Goal: Task Accomplishment & Management: Manage account settings

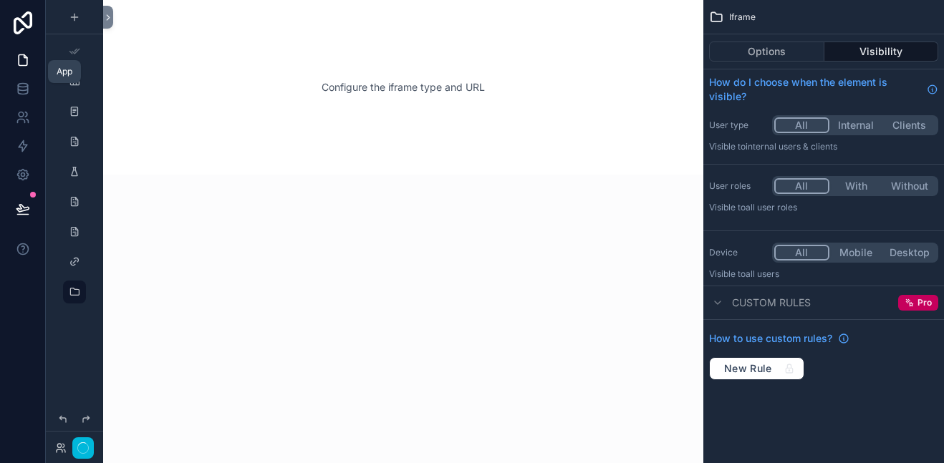
click at [21, 61] on icon at bounding box center [23, 60] width 14 height 14
click at [20, 60] on icon at bounding box center [23, 60] width 14 height 14
click at [16, 173] on icon at bounding box center [23, 175] width 14 height 14
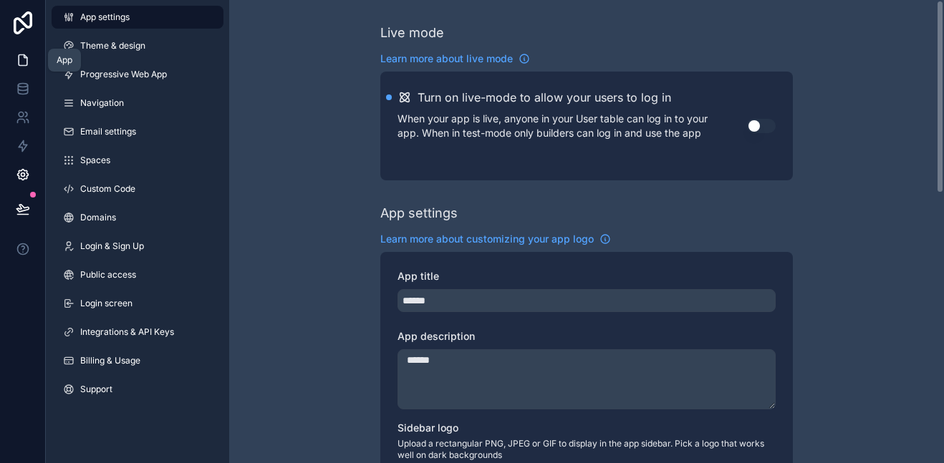
click at [21, 62] on icon at bounding box center [23, 60] width 14 height 14
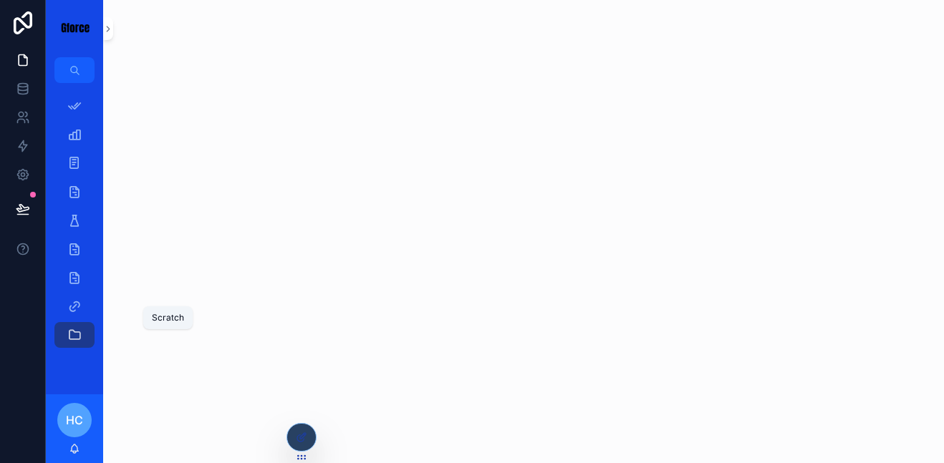
click at [74, 299] on icon "scrollable content" at bounding box center [74, 306] width 14 height 14
click at [212, 230] on div "scrollable content" at bounding box center [523, 231] width 841 height 463
drag, startPoint x: 75, startPoint y: 304, endPoint x: 306, endPoint y: 181, distance: 261.2
click at [306, 181] on div "App Setup Client Training Resource Employee Development Job Opening Job Applica…" at bounding box center [495, 231] width 898 height 463
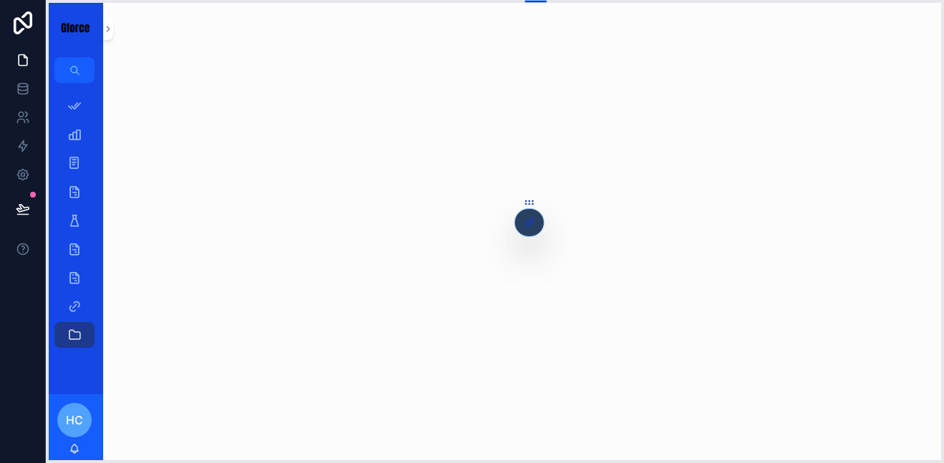
drag, startPoint x: 302, startPoint y: 461, endPoint x: 527, endPoint y: 236, distance: 318.6
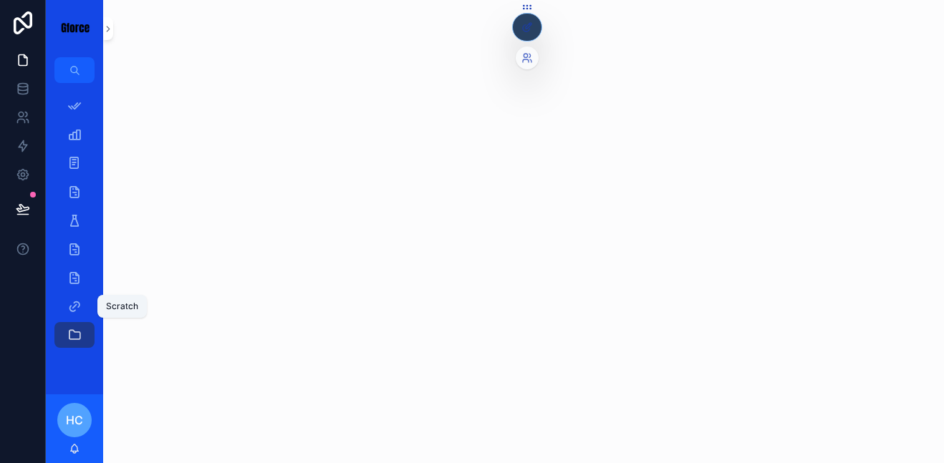
click at [75, 308] on icon "scrollable content" at bounding box center [74, 306] width 14 height 14
click at [24, 69] on link at bounding box center [22, 60] width 45 height 29
click at [80, 304] on icon "scrollable content" at bounding box center [74, 306] width 14 height 14
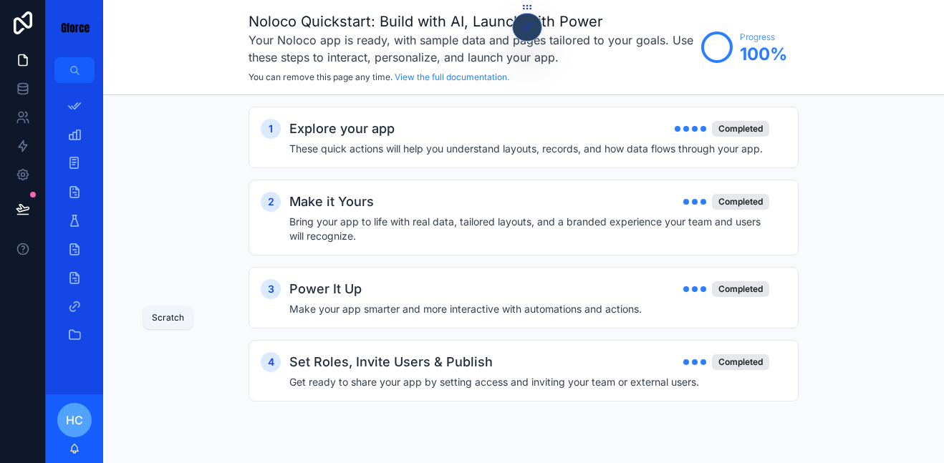
click at [75, 309] on icon "scrollable content" at bounding box center [74, 306] width 14 height 14
click at [71, 308] on icon "scrollable content" at bounding box center [74, 306] width 14 height 14
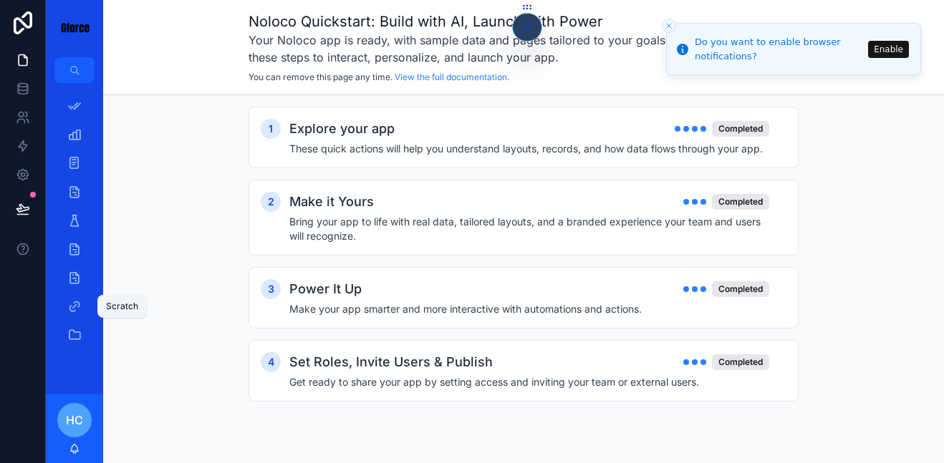
click at [74, 301] on icon "scrollable content" at bounding box center [74, 306] width 14 height 14
click at [71, 308] on div "Scratch" at bounding box center [74, 306] width 23 height 23
click at [70, 307] on icon "scrollable content" at bounding box center [74, 306] width 14 height 14
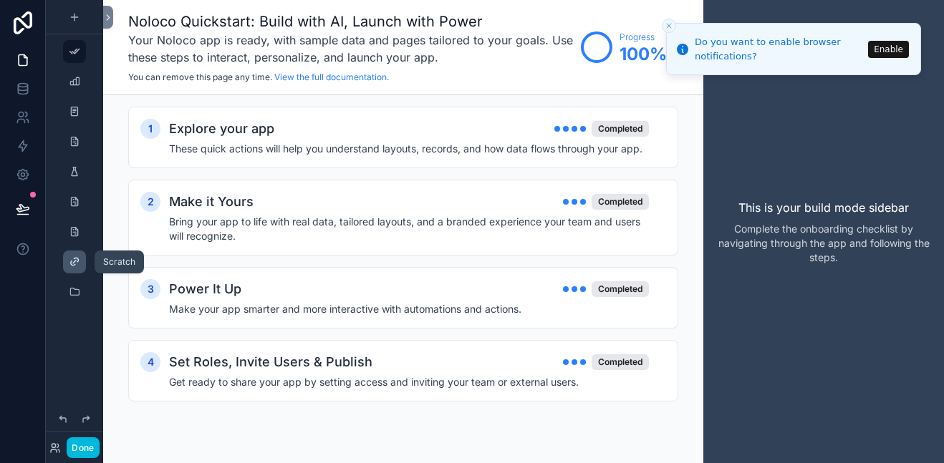
click at [75, 260] on icon "scrollable content" at bounding box center [74, 261] width 11 height 11
click at [78, 261] on icon "scrollable content" at bounding box center [74, 261] width 11 height 11
click at [665, 24] on icon "Close toast" at bounding box center [669, 25] width 9 height 9
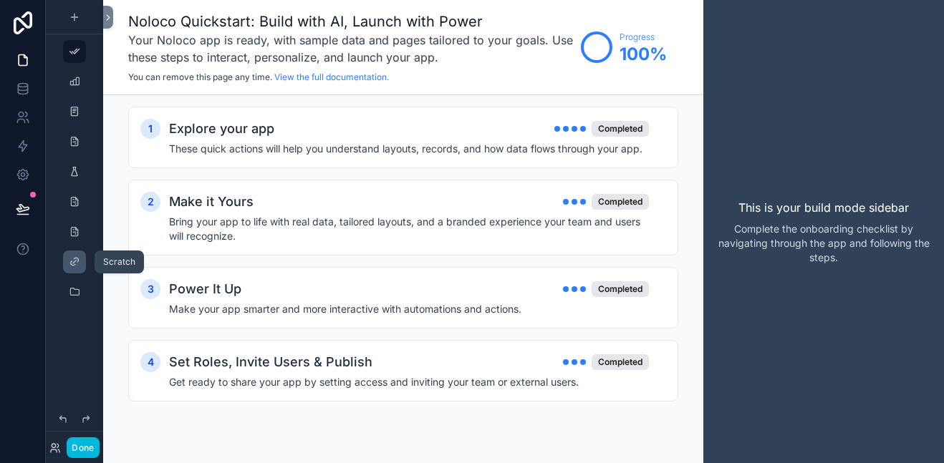
click at [62, 264] on div "scrollable content" at bounding box center [74, 262] width 57 height 26
click at [79, 262] on icon "scrollable content" at bounding box center [74, 261] width 11 height 11
click at [113, 10] on div "Noloco Quickstart: Build with AI, Launch with Power Your Noloco app is ready, w…" at bounding box center [403, 47] width 600 height 95
click at [114, 24] on div "Noloco Quickstart: Build with AI, Launch with Power Your Noloco app is ready, w…" at bounding box center [403, 47] width 600 height 95
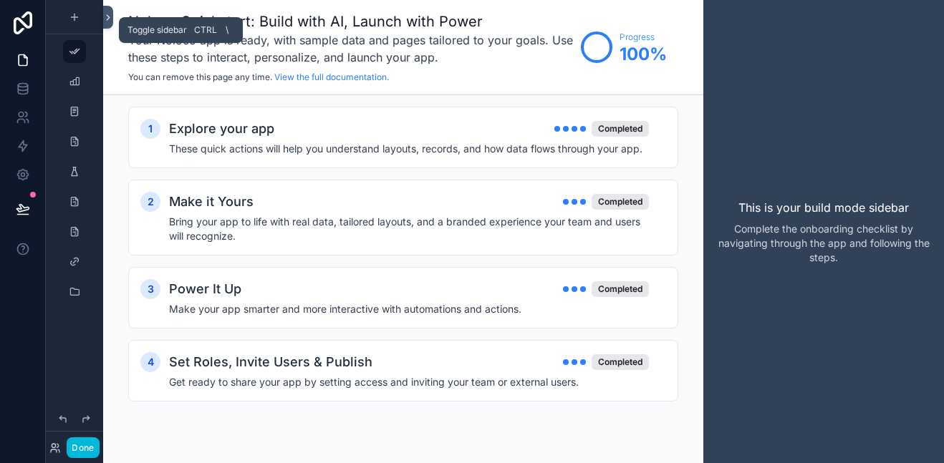
click at [109, 16] on icon at bounding box center [108, 17] width 10 height 11
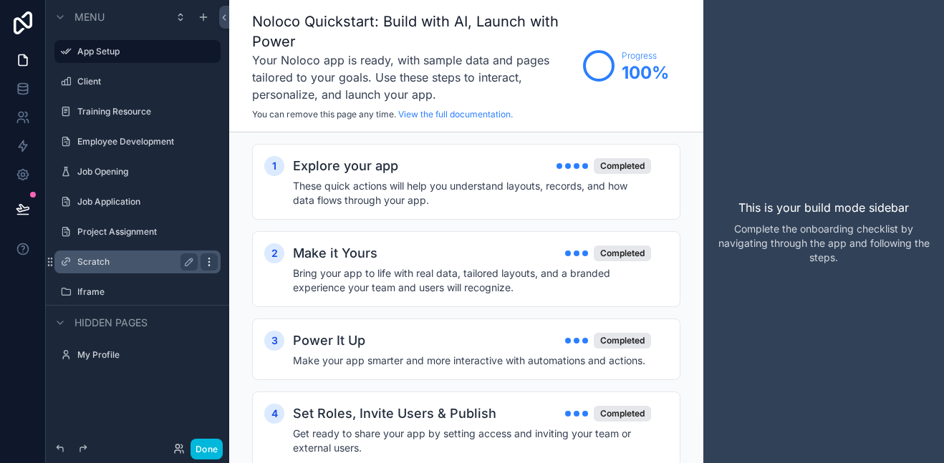
click at [202, 257] on div "scrollable content" at bounding box center [209, 262] width 17 height 17
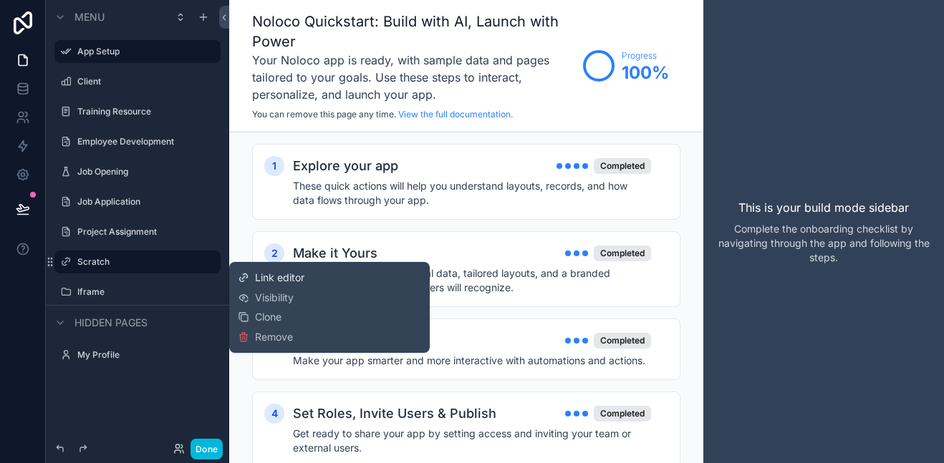
click at [276, 274] on span "Link editor" at bounding box center [279, 278] width 49 height 14
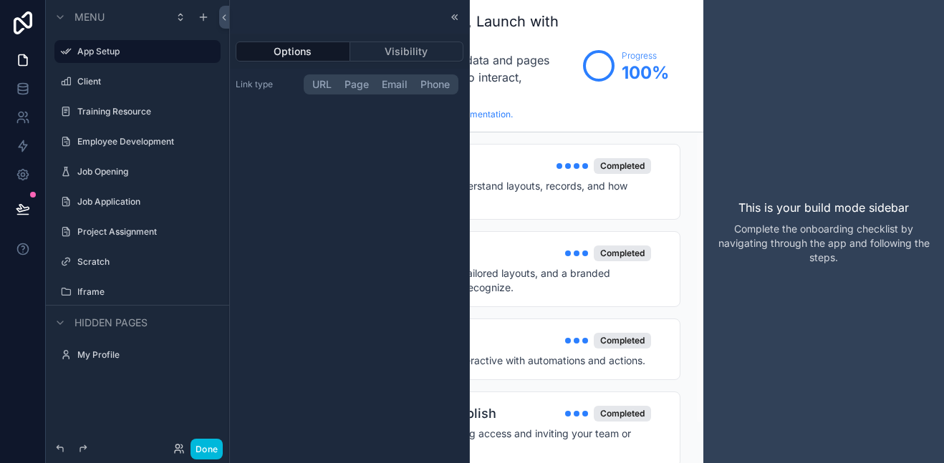
click at [319, 85] on button "URL" at bounding box center [322, 85] width 32 height 16
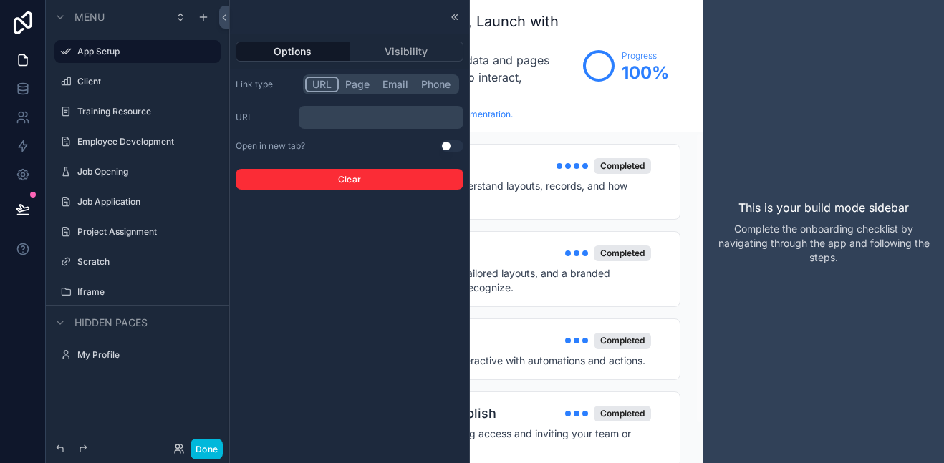
click at [337, 105] on div "Link type URL Page Email Phone URL ﻿ Open in new tab? Use setting Clear" at bounding box center [350, 132] width 228 height 115
click at [332, 115] on p "﻿" at bounding box center [382, 117] width 156 height 17
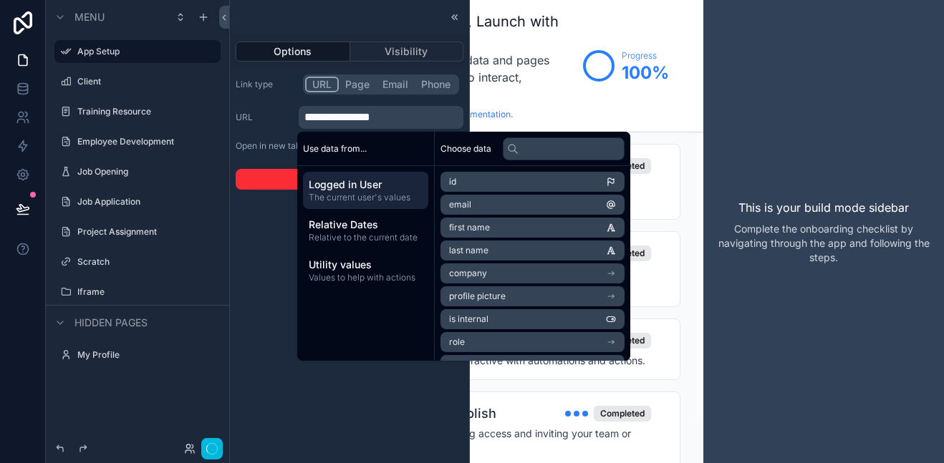
click at [276, 172] on button "Clear" at bounding box center [350, 179] width 228 height 21
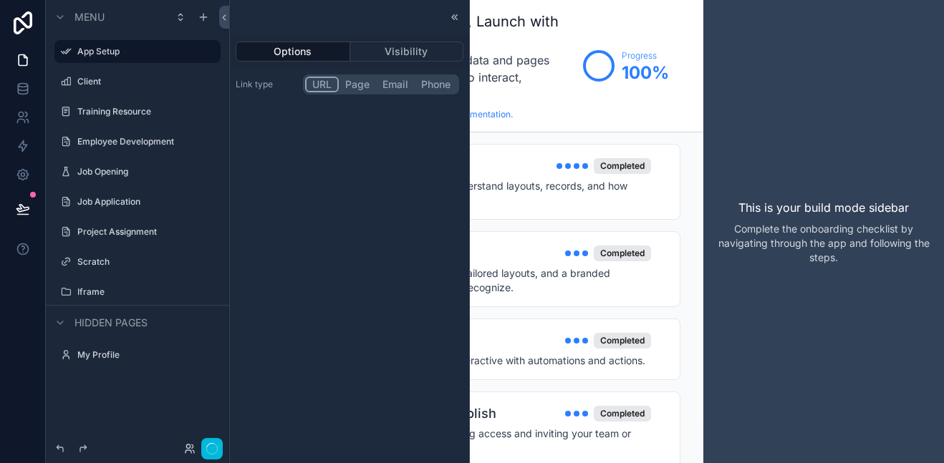
click at [317, 82] on button "URL" at bounding box center [322, 85] width 34 height 16
click at [319, 82] on button "URL" at bounding box center [322, 85] width 34 height 16
click at [355, 122] on div "Options Visibility Link type URL Page Email Phone" at bounding box center [349, 231] width 239 height 463
click at [317, 85] on button "URL" at bounding box center [322, 85] width 34 height 16
click at [347, 86] on button "Page" at bounding box center [357, 85] width 37 height 16
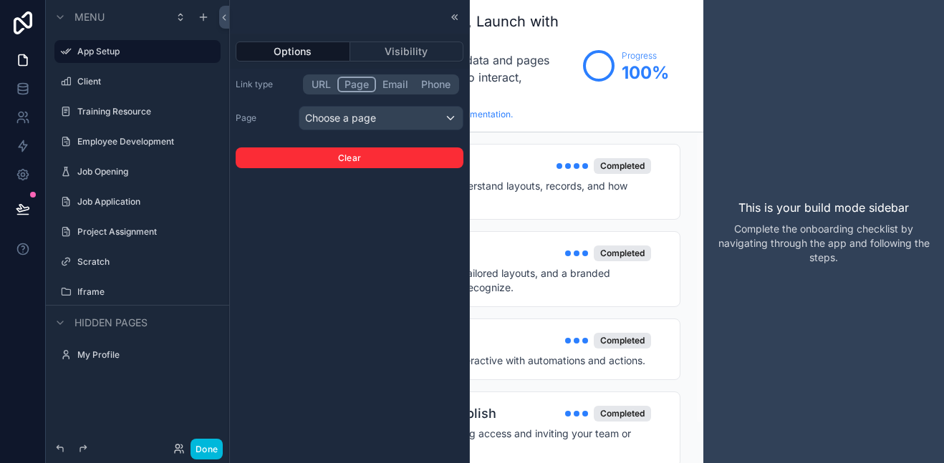
click at [331, 85] on button "URL" at bounding box center [321, 85] width 32 height 16
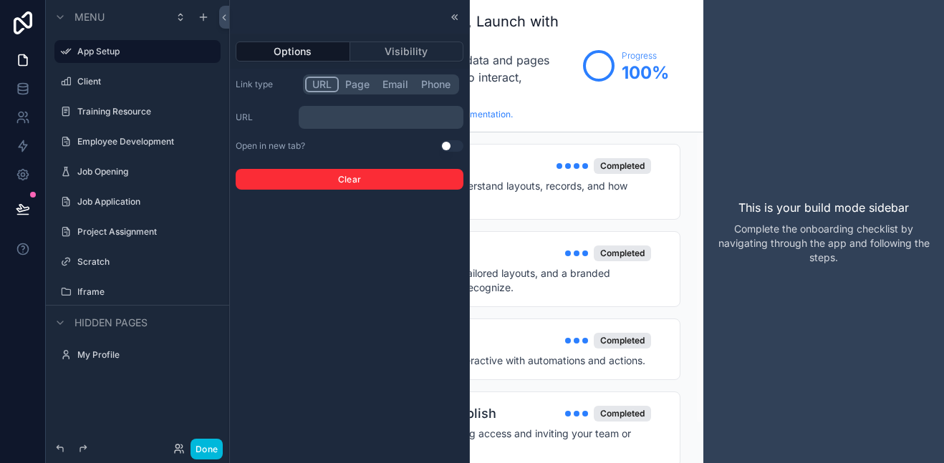
click at [327, 114] on p "﻿" at bounding box center [382, 117] width 156 height 17
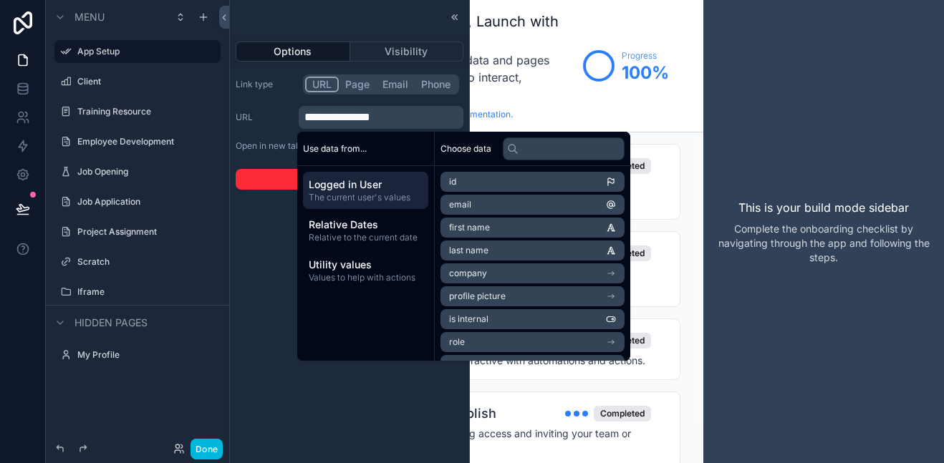
click at [264, 127] on div "**********" at bounding box center [350, 117] width 228 height 23
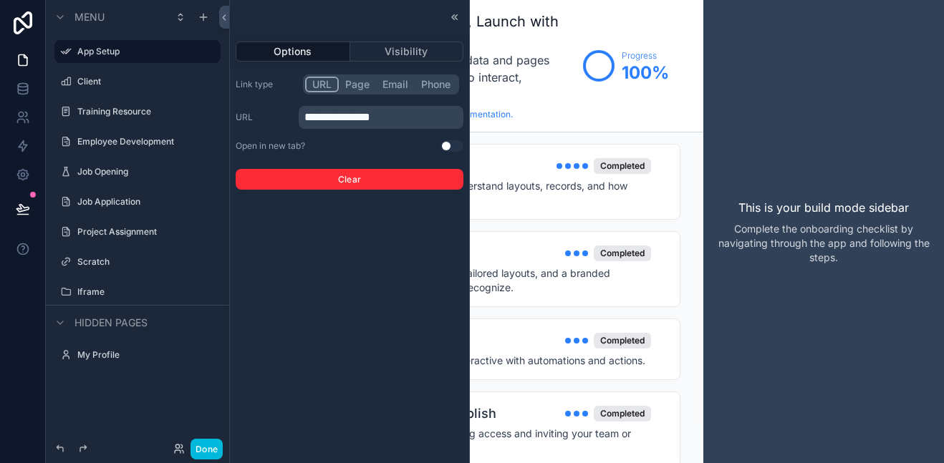
click at [448, 145] on button "Use setting" at bounding box center [452, 145] width 23 height 11
click at [17, 304] on div at bounding box center [23, 231] width 46 height 463
click at [114, 259] on label "Scratch" at bounding box center [144, 261] width 135 height 11
click at [448, 145] on button "Use setting" at bounding box center [452, 145] width 23 height 11
click at [360, 82] on button "Page" at bounding box center [357, 85] width 37 height 16
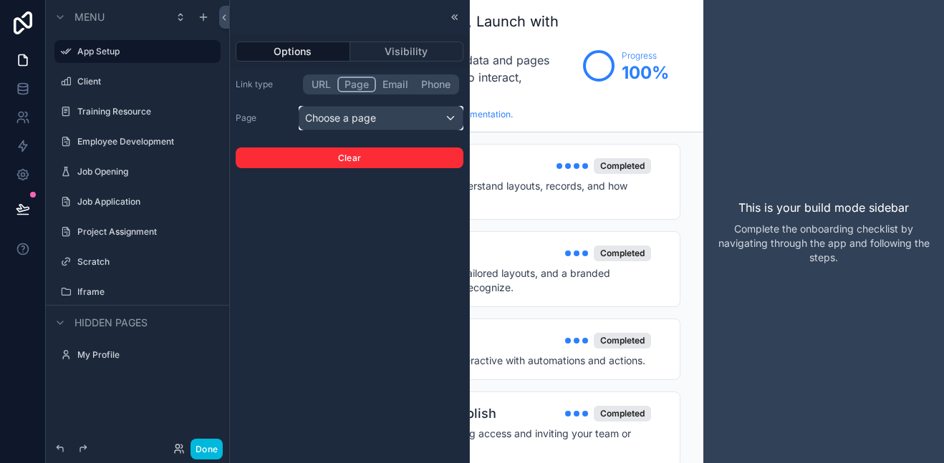
click at [350, 124] on div "Choose a page" at bounding box center [380, 118] width 163 height 23
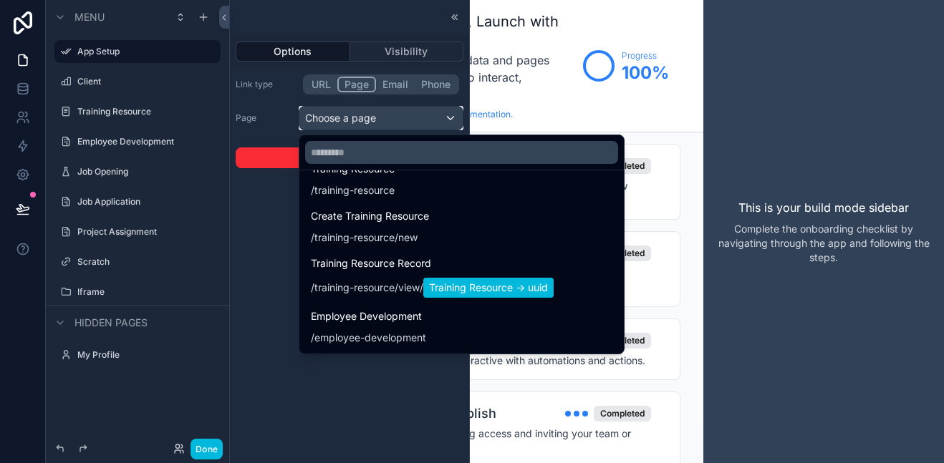
scroll to position [382, 0]
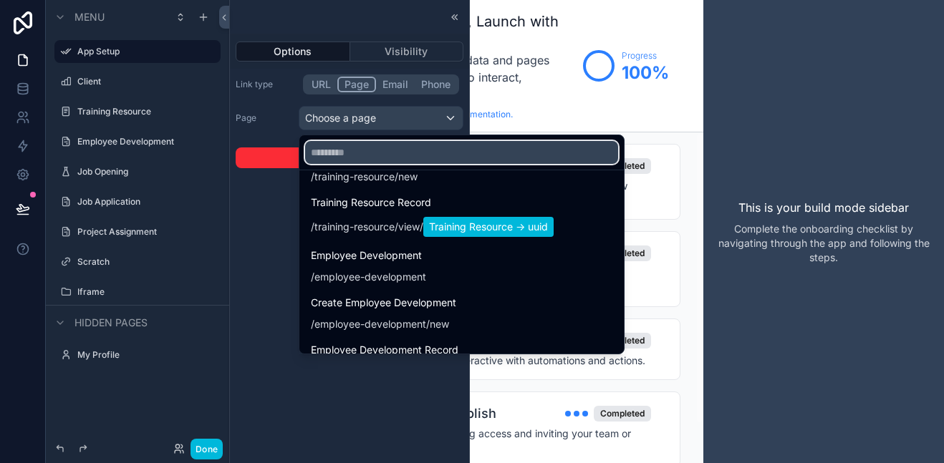
click at [360, 154] on input "text" at bounding box center [461, 152] width 313 height 23
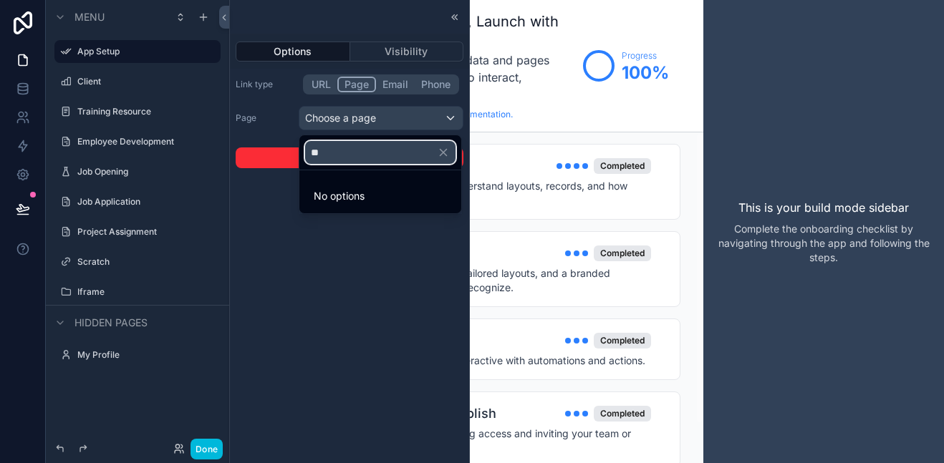
scroll to position [0, 0]
type input "*"
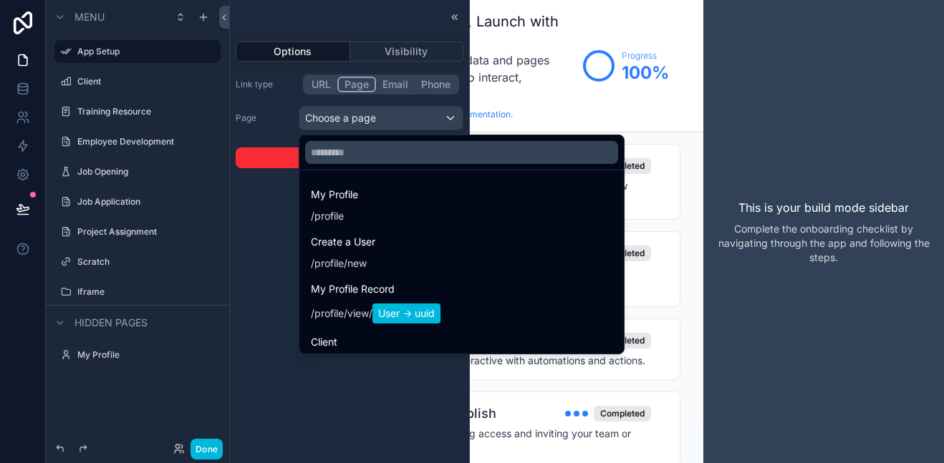
click at [317, 80] on div at bounding box center [349, 231] width 239 height 463
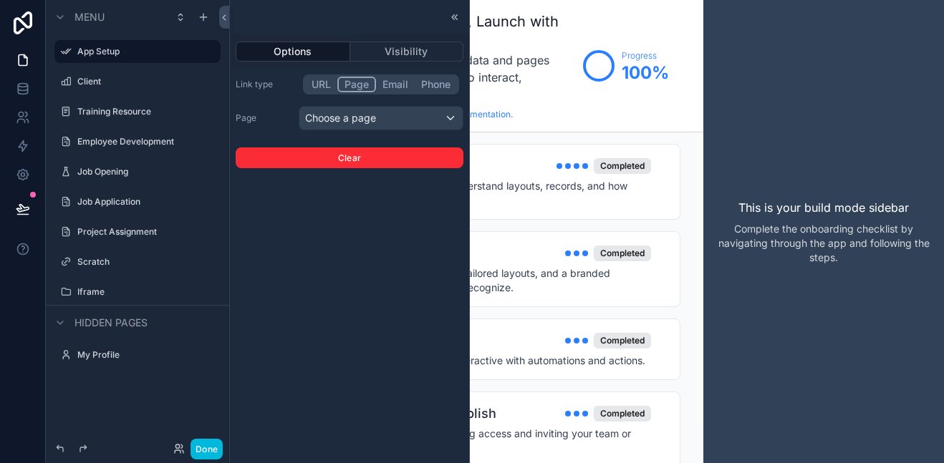
click at [311, 84] on button "URL" at bounding box center [321, 85] width 32 height 16
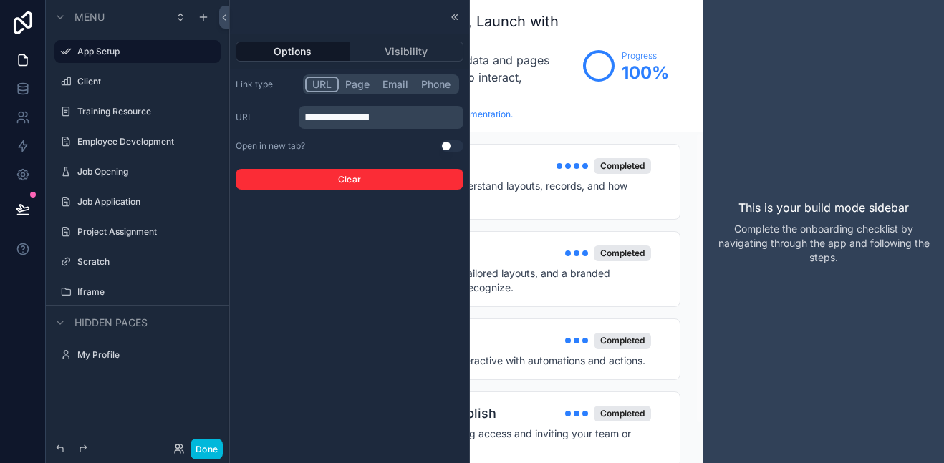
click at [456, 140] on button "Use setting" at bounding box center [452, 145] width 23 height 11
click at [109, 269] on div "Scratch" at bounding box center [147, 262] width 140 height 17
click at [105, 262] on label "Scratch" at bounding box center [144, 261] width 135 height 11
click at [452, 14] on icon at bounding box center [454, 16] width 11 height 11
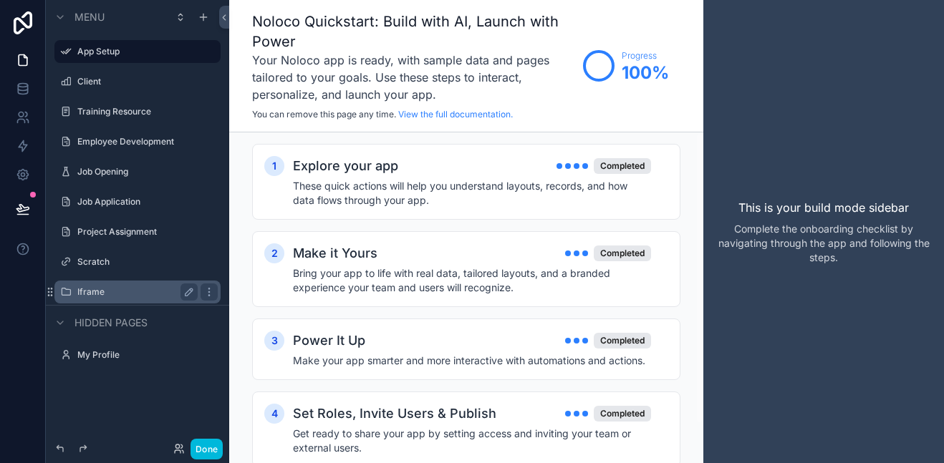
click at [168, 291] on label "Iframe" at bounding box center [134, 292] width 115 height 11
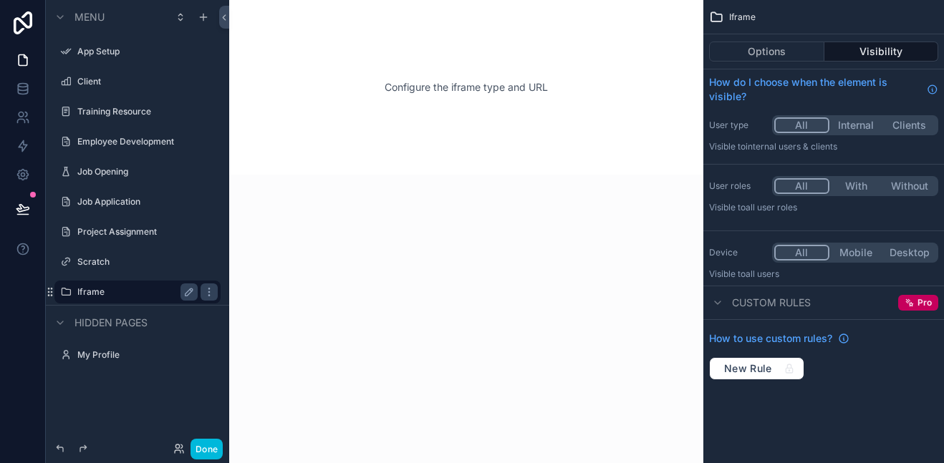
click at [423, 108] on div "scrollable content" at bounding box center [466, 231] width 474 height 463
click at [110, 51] on label "App Setup" at bounding box center [134, 51] width 115 height 11
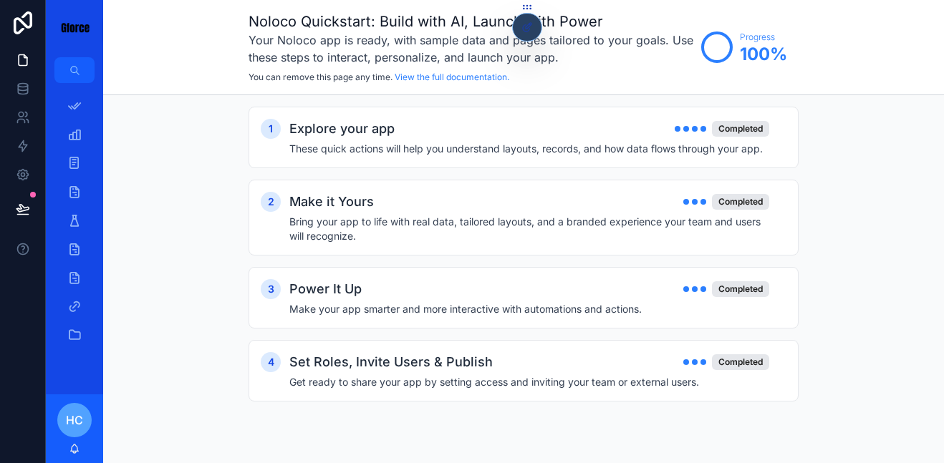
click at [200, 408] on div "1 Explore your app Completed These quick actions will help you understand layou…" at bounding box center [523, 268] width 841 height 347
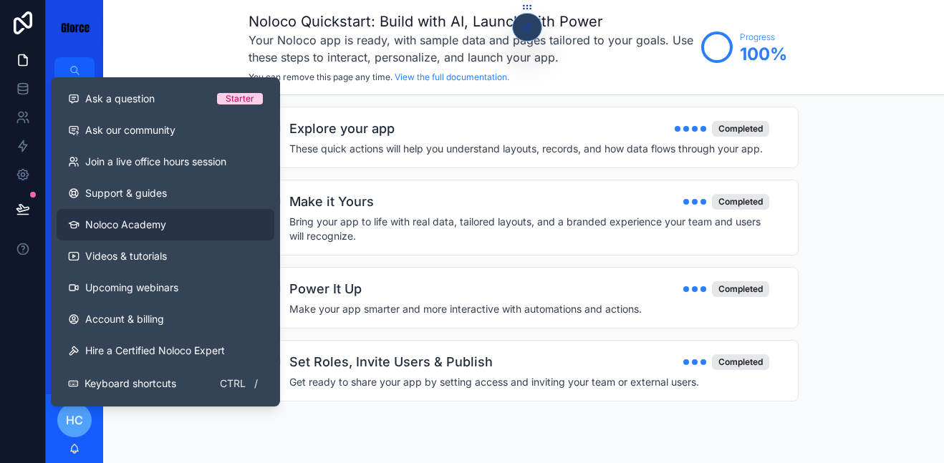
click at [109, 236] on link "Noloco Academy" at bounding box center [166, 225] width 218 height 32
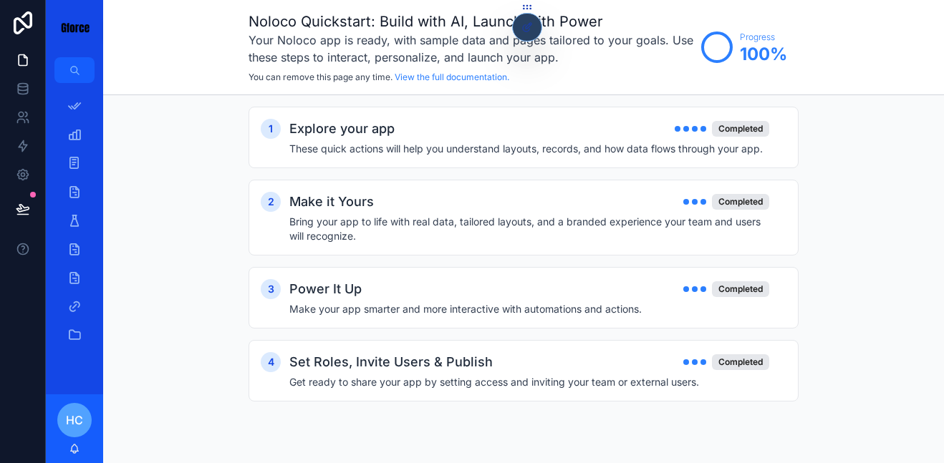
click at [205, 119] on div "1 Explore your app Completed These quick actions will help you understand layou…" at bounding box center [523, 268] width 841 height 347
click at [73, 304] on icon "scrollable content" at bounding box center [74, 306] width 14 height 14
click at [218, 118] on div "1 Explore your app Completed These quick actions will help you understand layou…" at bounding box center [523, 268] width 841 height 347
click at [73, 73] on icon "scrollable content" at bounding box center [74, 70] width 11 height 11
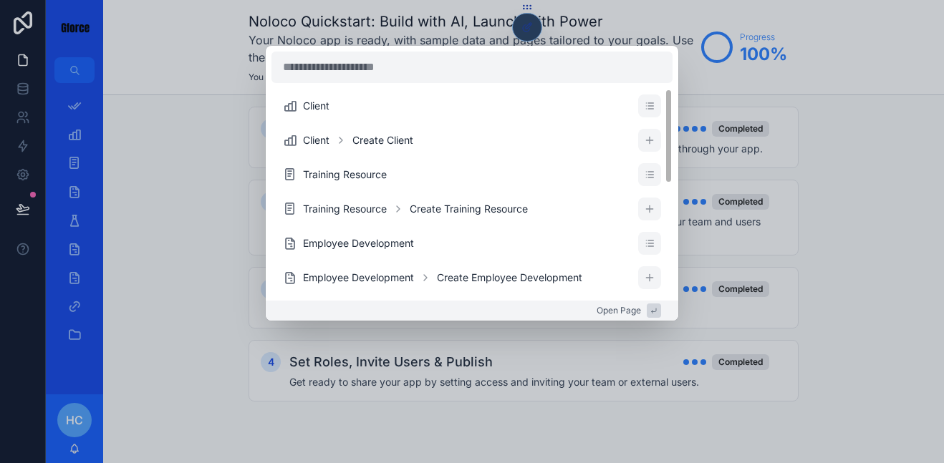
click at [206, 232] on div "Client Client Create Client Training Resource Training Resource Create Training…" at bounding box center [472, 231] width 944 height 463
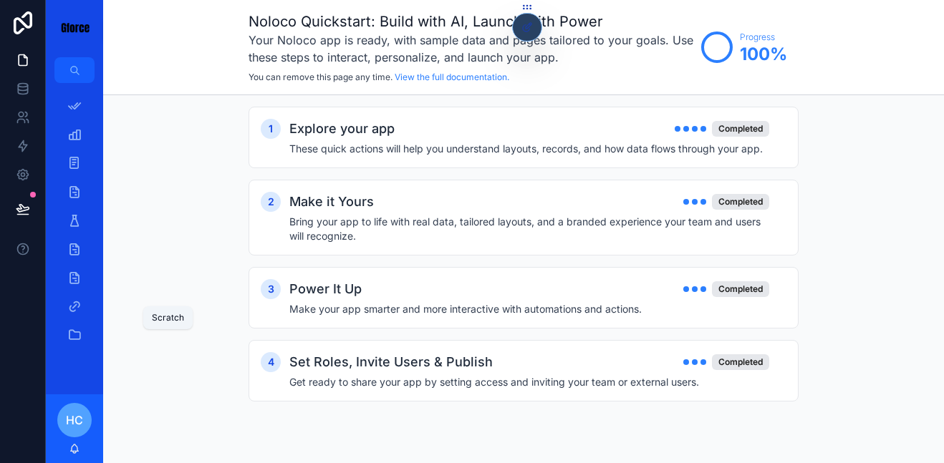
click at [73, 312] on icon "scrollable content" at bounding box center [74, 306] width 14 height 14
